Goal: Contribute content: Add original content to the website for others to see

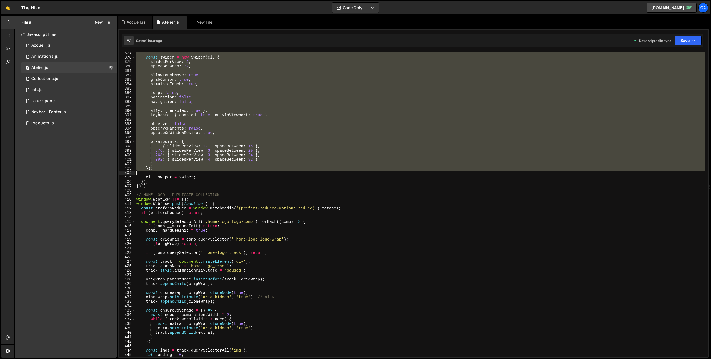
scroll to position [1673, 0]
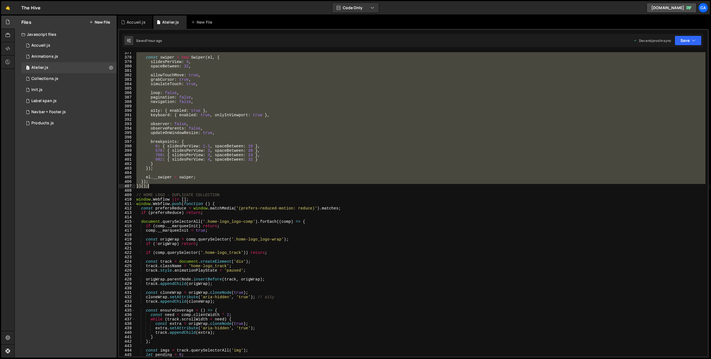
drag, startPoint x: 137, startPoint y: 54, endPoint x: 195, endPoint y: 188, distance: 146.2
click at [195, 188] on div "const swiper = new Swiper ( el , { slidesPerView : 4 , spaceBetween : 32 , allo…" at bounding box center [420, 208] width 570 height 314
type textarea "}); })();"
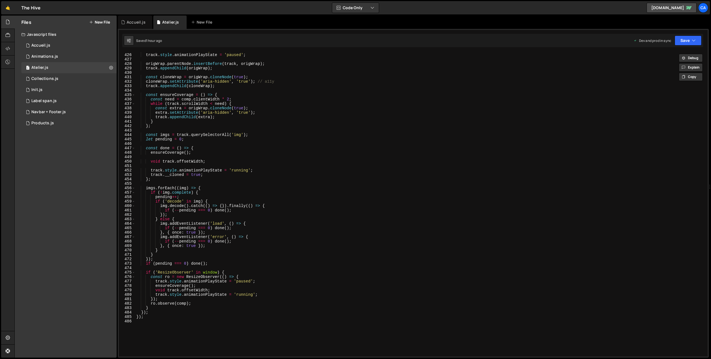
scroll to position [1888, 0]
click at [96, 23] on button "New File" at bounding box center [99, 22] width 21 height 4
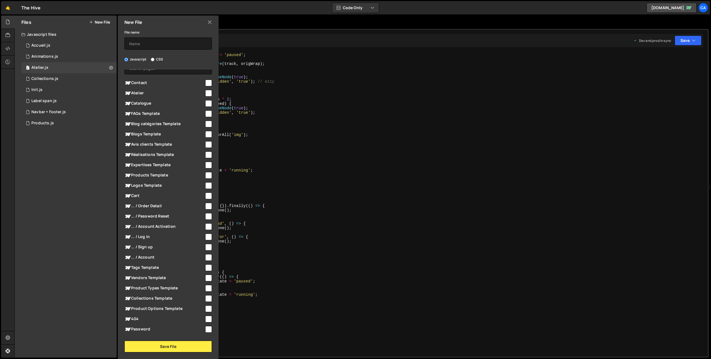
scroll to position [0, 0]
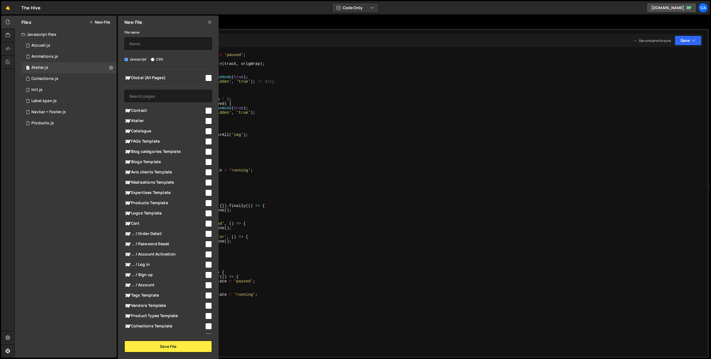
click at [208, 193] on input "checkbox" at bounding box center [208, 193] width 7 height 7
checkbox input "true"
click at [159, 43] on input "text" at bounding box center [168, 44] width 88 height 12
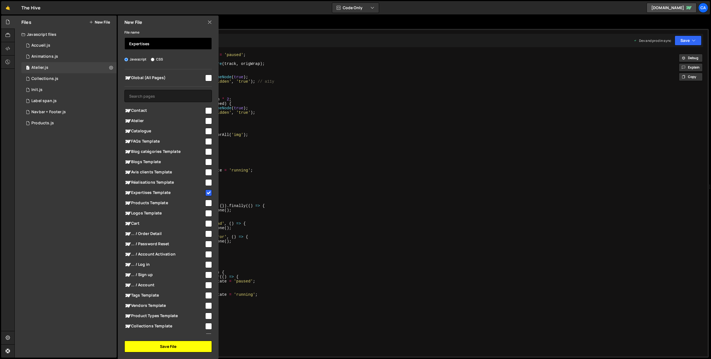
type input "Expertises"
click at [177, 345] on button "Save File" at bounding box center [168, 347] width 88 height 12
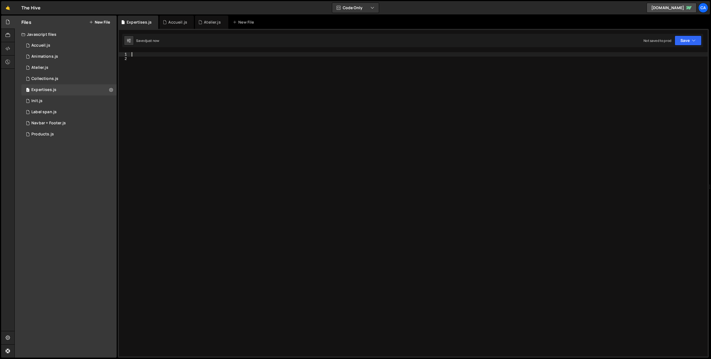
click at [170, 53] on div at bounding box center [419, 209] width 577 height 314
paste textarea "})();"
type textarea "})();"
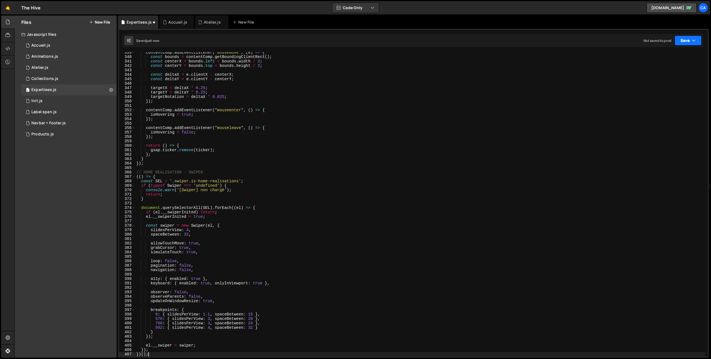
click at [693, 40] on icon "button" at bounding box center [694, 41] width 4 height 6
click at [653, 81] on div "Not saved to prod" at bounding box center [670, 78] width 58 height 7
click at [210, 23] on div "Atelier.js" at bounding box center [212, 22] width 17 height 6
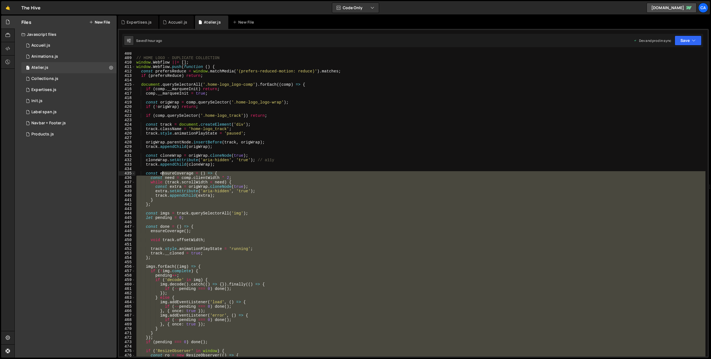
scroll to position [1735, 0]
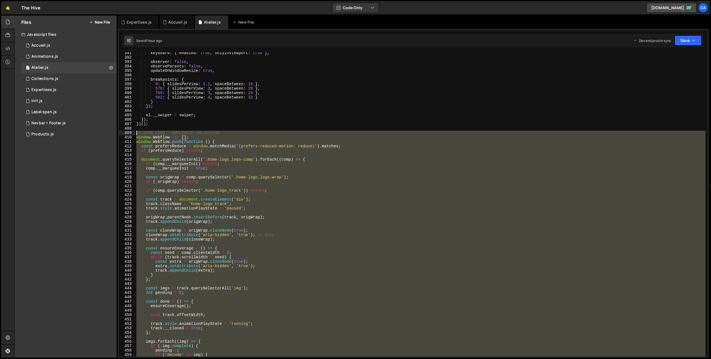
drag, startPoint x: 169, startPoint y: 210, endPoint x: 127, endPoint y: 134, distance: 86.8
click at [127, 134] on div "391 392 393 394 395 396 397 398 399 400 401 402 403 404 405 406 407 408 409 410…" at bounding box center [413, 204] width 589 height 305
type textarea "// HOME LOGO - DUPLICATE COLLECTION window.Webflow ||= [];"
click at [135, 18] on div "Expertises.js" at bounding box center [138, 22] width 41 height 13
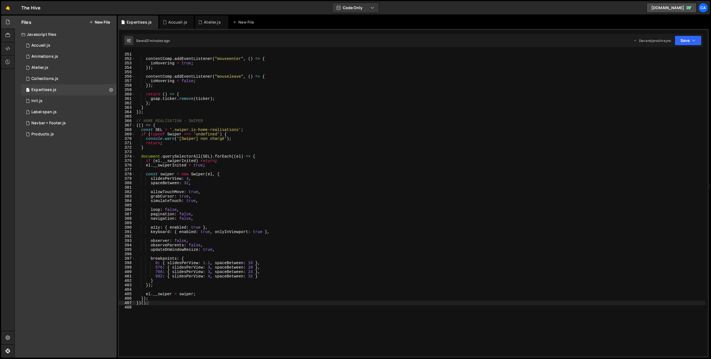
scroll to position [1659, 0]
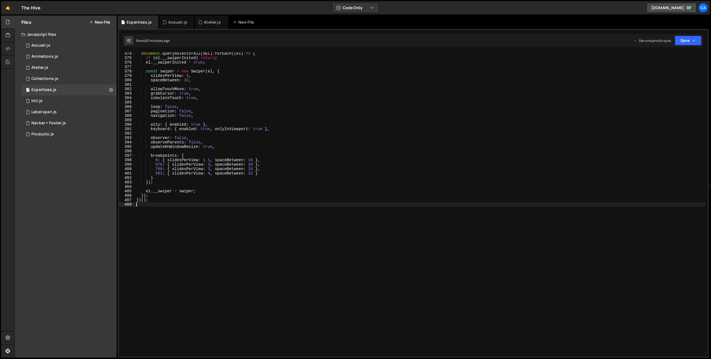
click at [187, 221] on div "document . querySelectorAll ( SEL ) . forEach (( el ) => { if ( el . __swiperIn…" at bounding box center [420, 208] width 570 height 314
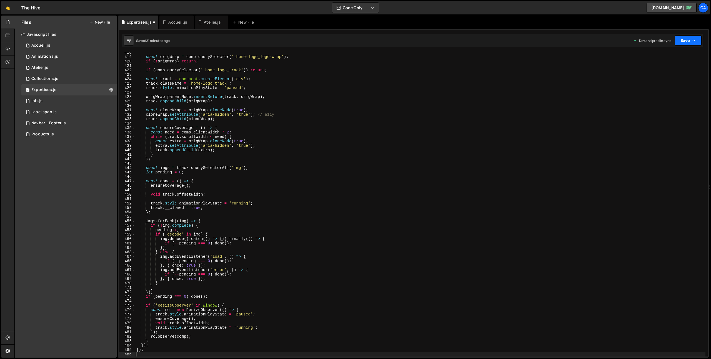
click at [688, 37] on button "Save" at bounding box center [688, 41] width 27 height 10
click at [673, 73] on div "Save to Production S" at bounding box center [670, 72] width 58 height 6
